Goal: Complete application form: Complete application form

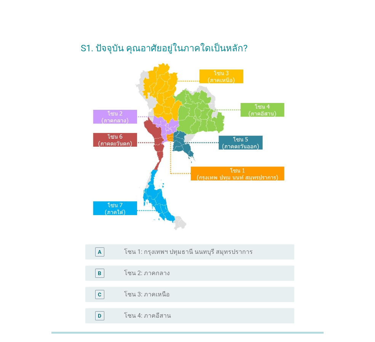
scroll to position [114, 0]
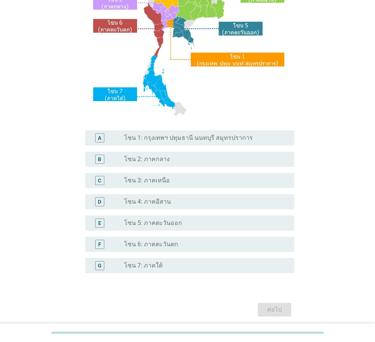
click at [233, 134] on label "โซน 1: กรุงเทพฯ ปทุมธานี นนทบุรี สมุทรปราการ" at bounding box center [188, 138] width 129 height 8
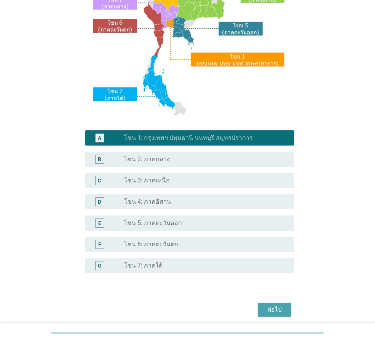
click at [274, 311] on div "ต่อไป" at bounding box center [274, 310] width 21 height 9
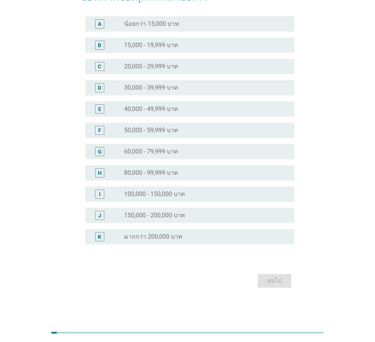
scroll to position [0, 0]
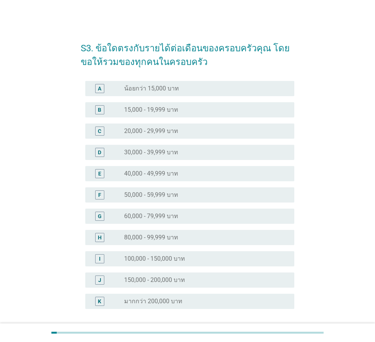
click at [199, 303] on div "radio_button_unchecked มากกว่า 200,000 บาท" at bounding box center [203, 302] width 158 height 8
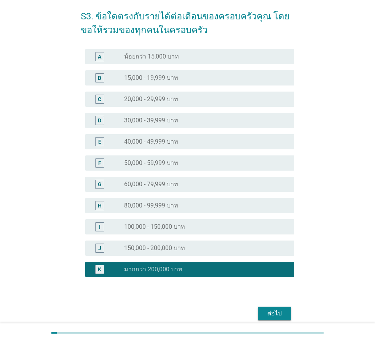
scroll to position [65, 0]
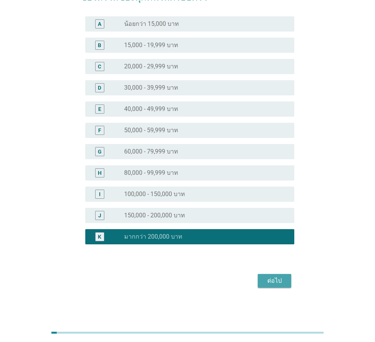
click at [270, 284] on div "ต่อไป" at bounding box center [274, 281] width 21 height 9
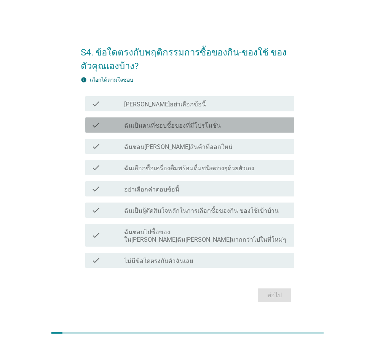
click at [240, 130] on div "check_box_outline_blank ฉันเป็นคนที่ชอบซื้อของที่มีโปรโมชั่น" at bounding box center [206, 125] width 164 height 9
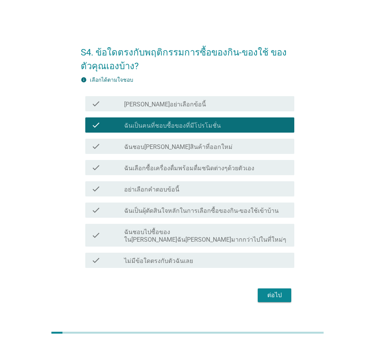
click at [256, 171] on div "check_box_outline_blank ฉันเลือกซื้อเครื่องดื่มพร้อมดื่มชนิดต่างๆด้วยตัวเอง" at bounding box center [206, 167] width 164 height 9
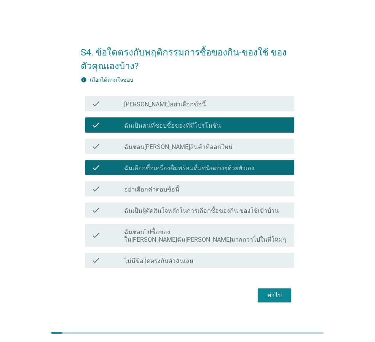
click at [273, 293] on div "ต่อไป" at bounding box center [274, 295] width 21 height 9
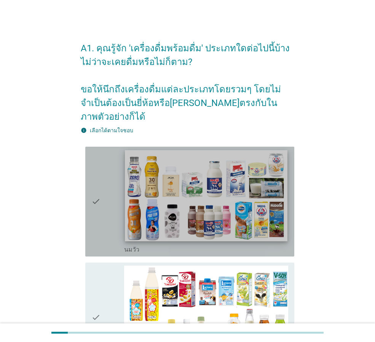
click at [225, 210] on img at bounding box center [206, 195] width 162 height 91
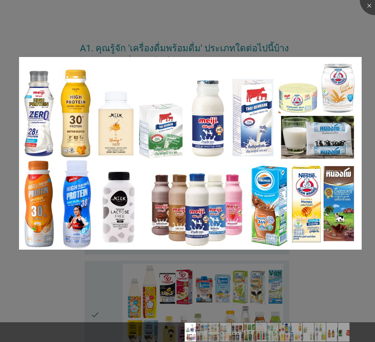
click at [328, 261] on div at bounding box center [187, 171] width 375 height 342
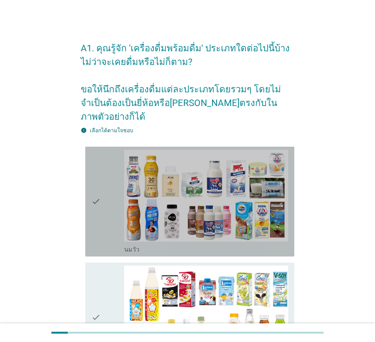
click at [98, 192] on icon "check" at bounding box center [95, 202] width 9 height 104
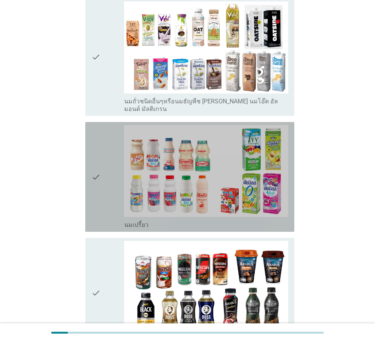
click at [104, 178] on div "check" at bounding box center [107, 177] width 33 height 104
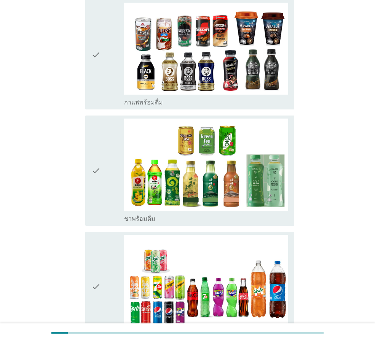
scroll to position [723, 0]
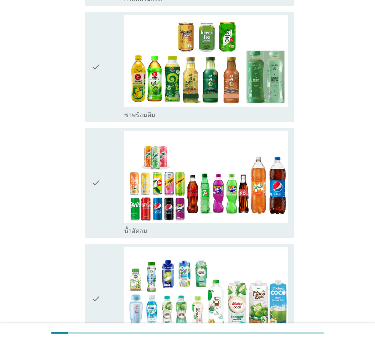
click at [107, 67] on div "check" at bounding box center [107, 67] width 33 height 104
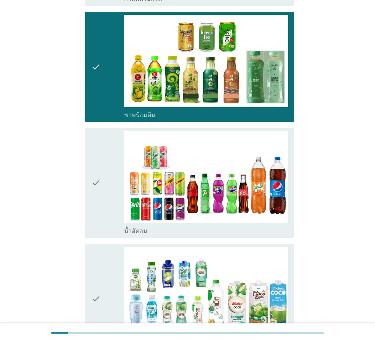
click at [111, 132] on div "check" at bounding box center [107, 183] width 33 height 104
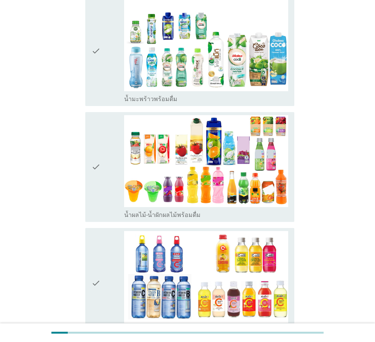
scroll to position [1027, 0]
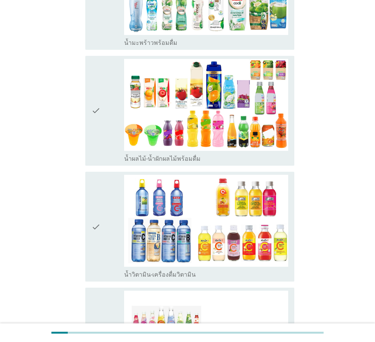
click at [104, 113] on div "check" at bounding box center [107, 111] width 33 height 104
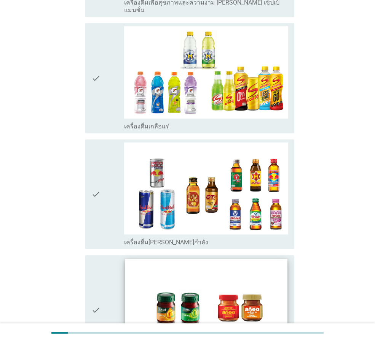
scroll to position [1520, 0]
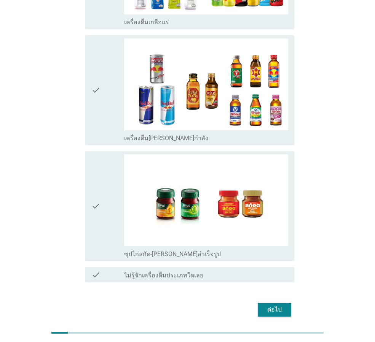
click at [269, 303] on button "ต่อไป" at bounding box center [274, 310] width 33 height 14
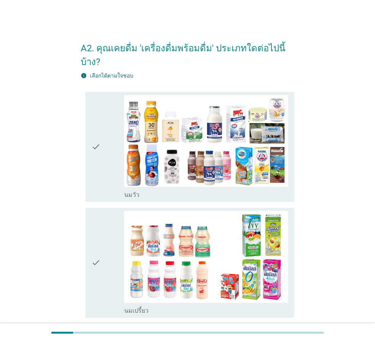
click at [102, 158] on div "check" at bounding box center [107, 147] width 33 height 104
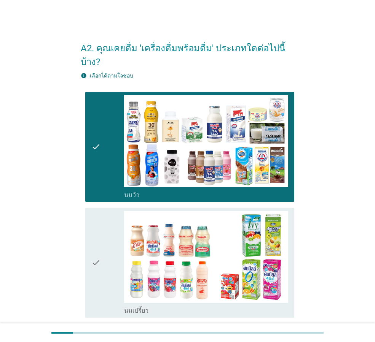
click at [101, 152] on div "check" at bounding box center [107, 147] width 33 height 104
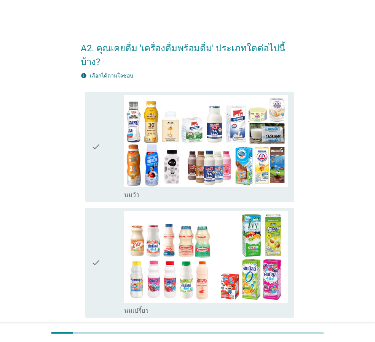
click at [100, 149] on icon "check" at bounding box center [95, 147] width 9 height 104
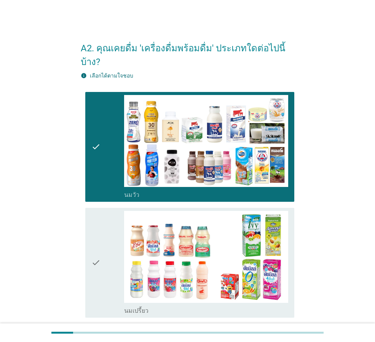
click at [100, 211] on icon "check" at bounding box center [95, 263] width 9 height 104
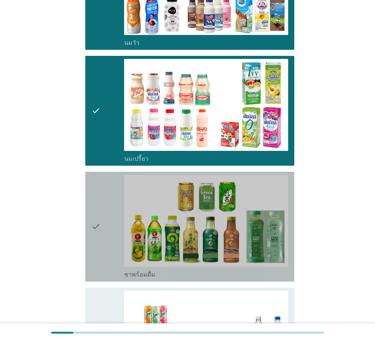
click at [107, 183] on div "check" at bounding box center [107, 227] width 33 height 104
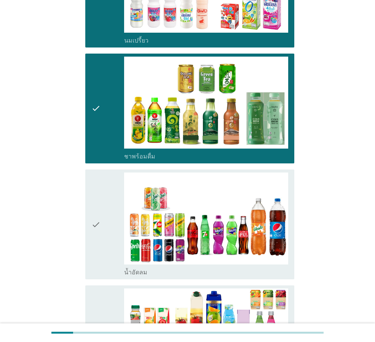
scroll to position [381, 0]
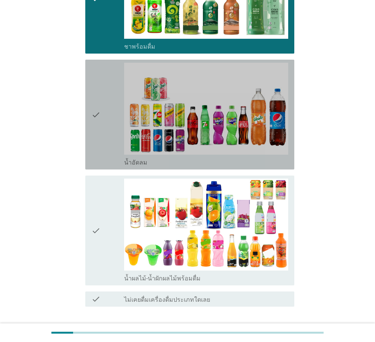
click at [102, 138] on div "check" at bounding box center [107, 115] width 33 height 104
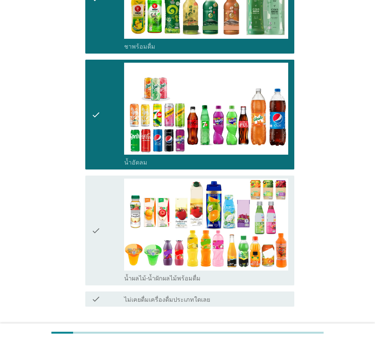
click at [105, 190] on div "check" at bounding box center [107, 231] width 33 height 104
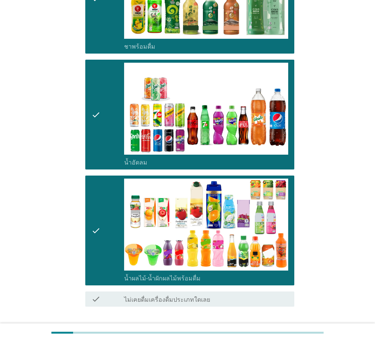
click at [267, 330] on div "ต่อไป" at bounding box center [274, 334] width 21 height 9
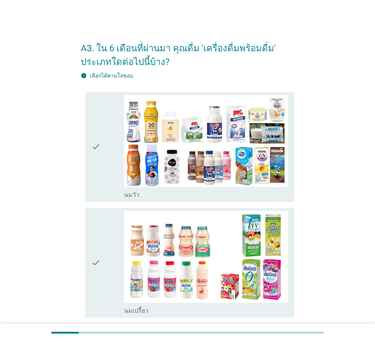
click at [113, 176] on div "check" at bounding box center [107, 147] width 33 height 104
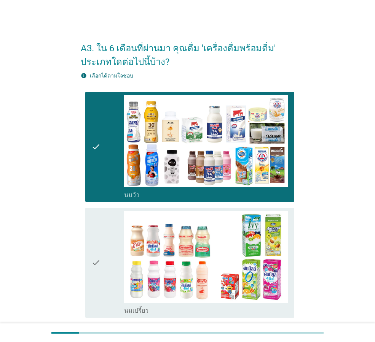
click at [118, 236] on div "check" at bounding box center [107, 263] width 33 height 104
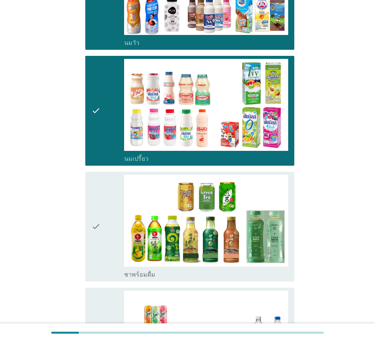
scroll to position [266, 0]
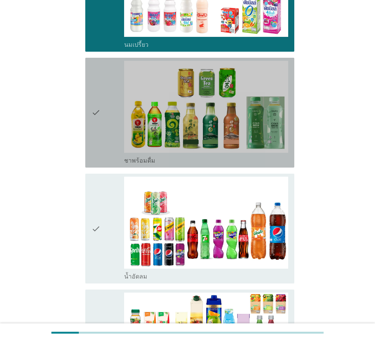
click at [111, 134] on div "check" at bounding box center [107, 113] width 33 height 104
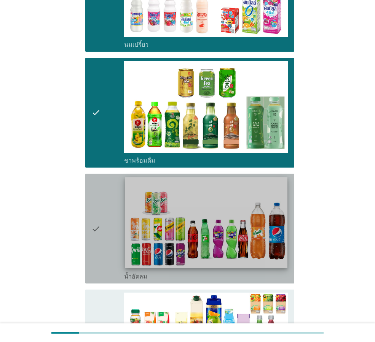
click at [124, 190] on div "check_box_outline_blank น้ำอัดลม" at bounding box center [206, 229] width 164 height 104
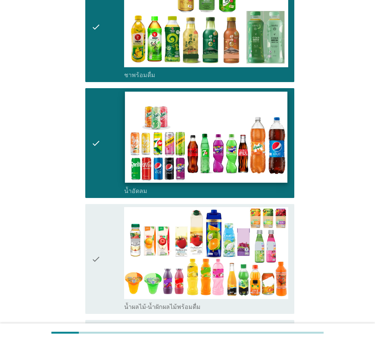
scroll to position [434, 0]
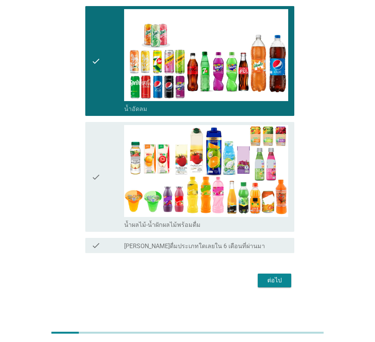
click at [267, 276] on button "ต่อไป" at bounding box center [274, 281] width 33 height 14
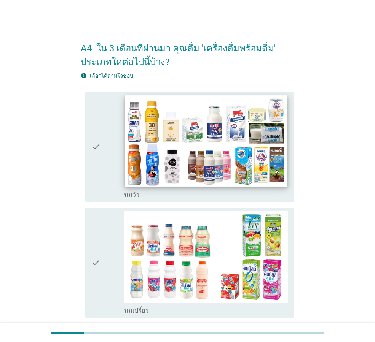
click at [203, 165] on img at bounding box center [206, 141] width 162 height 91
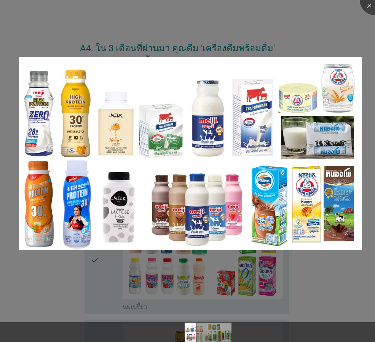
click at [42, 273] on div at bounding box center [187, 171] width 375 height 342
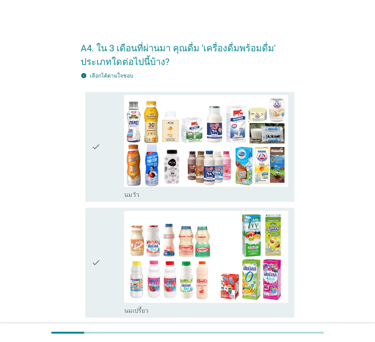
click at [94, 175] on icon "check" at bounding box center [95, 147] width 9 height 104
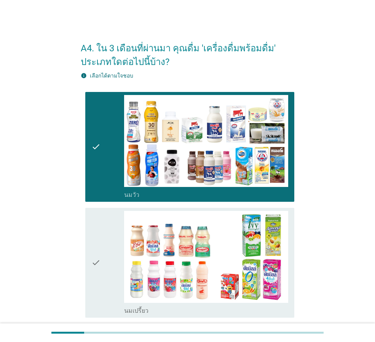
click at [97, 228] on icon "check" at bounding box center [95, 263] width 9 height 104
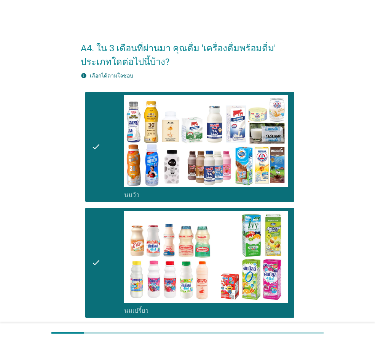
scroll to position [266, 0]
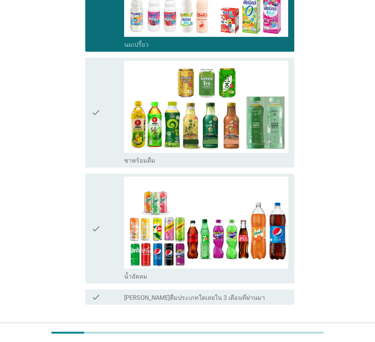
click at [102, 147] on div "check" at bounding box center [107, 113] width 33 height 104
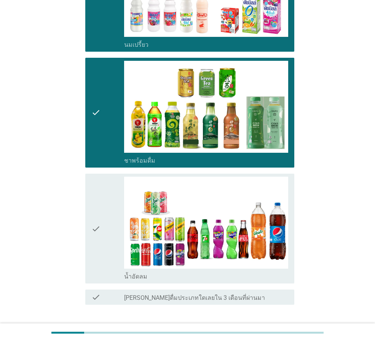
click at [107, 210] on div "check" at bounding box center [107, 229] width 33 height 104
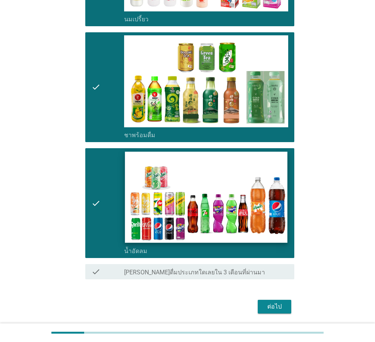
scroll to position [318, 0]
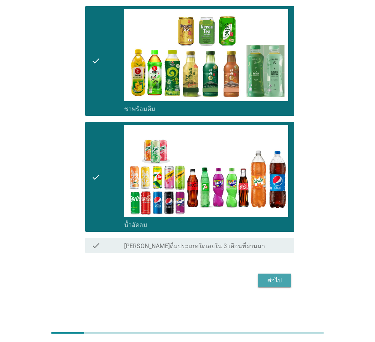
click at [278, 287] on button "ต่อไป" at bounding box center [274, 281] width 33 height 14
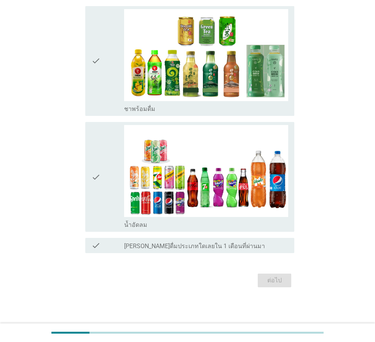
scroll to position [0, 0]
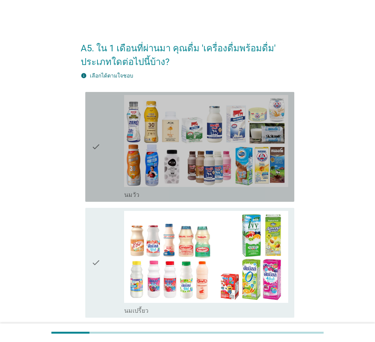
click at [110, 178] on div "check" at bounding box center [107, 147] width 33 height 104
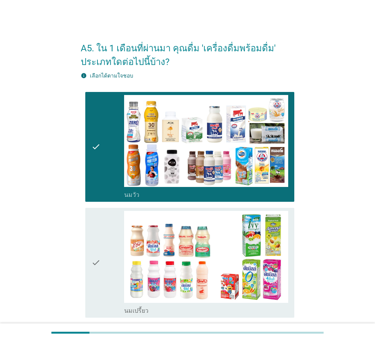
click at [113, 241] on div "check" at bounding box center [107, 263] width 33 height 104
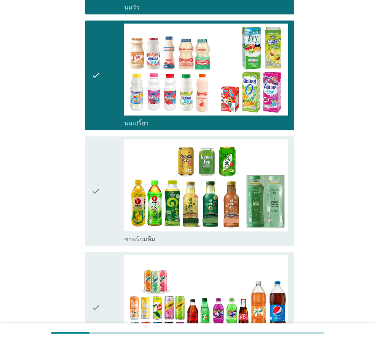
scroll to position [190, 0]
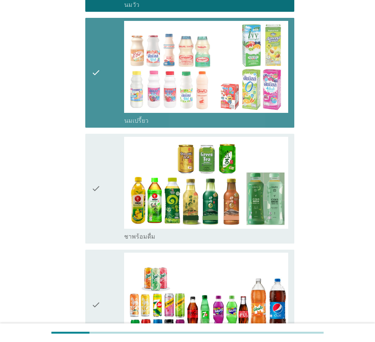
click at [93, 109] on icon "check" at bounding box center [95, 73] width 9 height 104
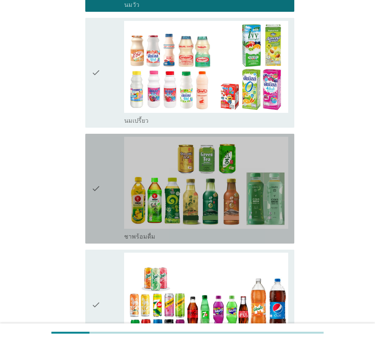
click at [99, 171] on icon "check" at bounding box center [95, 189] width 9 height 104
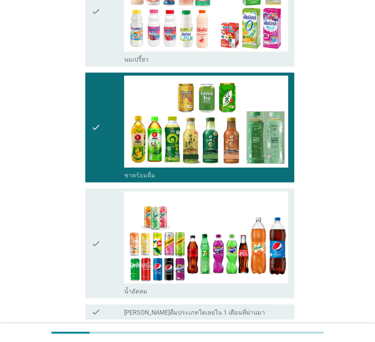
scroll to position [318, 0]
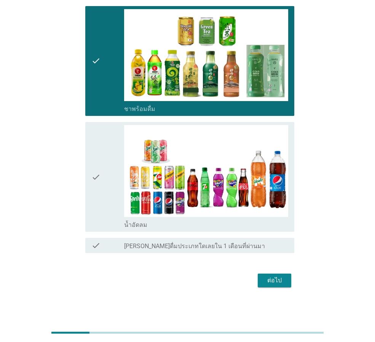
click at [107, 175] on div "check" at bounding box center [107, 177] width 33 height 104
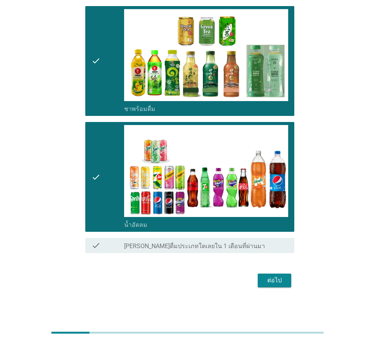
click at [278, 282] on div "ต่อไป" at bounding box center [274, 280] width 21 height 9
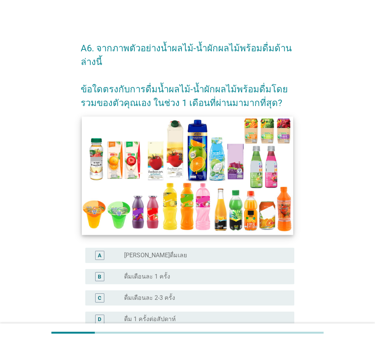
scroll to position [152, 0]
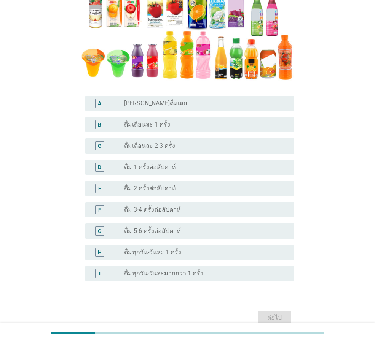
click at [194, 126] on div "radio_button_unchecked ดื่มเดือนละ 1 ครั้ง" at bounding box center [203, 125] width 158 height 8
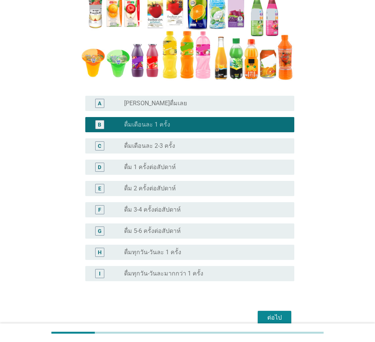
click at [276, 318] on div "ต่อไป" at bounding box center [274, 318] width 21 height 9
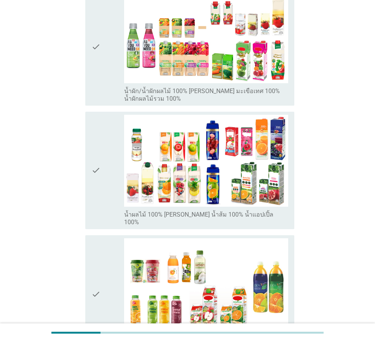
scroll to position [382, 0]
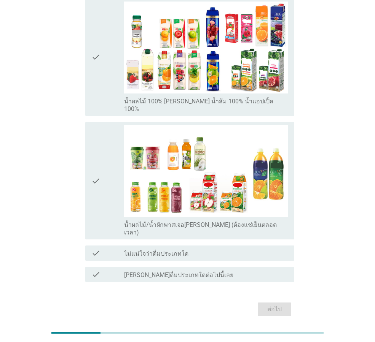
click at [257, 270] on div "check_box_outline_blank [PERSON_NAME]ดื่มประเภทใดต่อไปนี้เลย" at bounding box center [206, 274] width 164 height 9
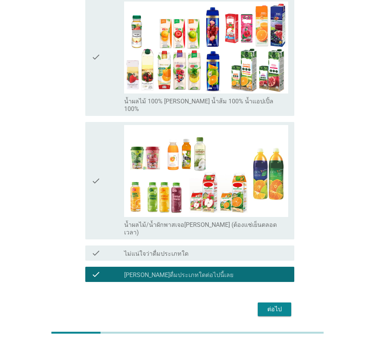
click at [273, 303] on button "ต่อไป" at bounding box center [274, 310] width 33 height 14
